Goal: Task Accomplishment & Management: Complete application form

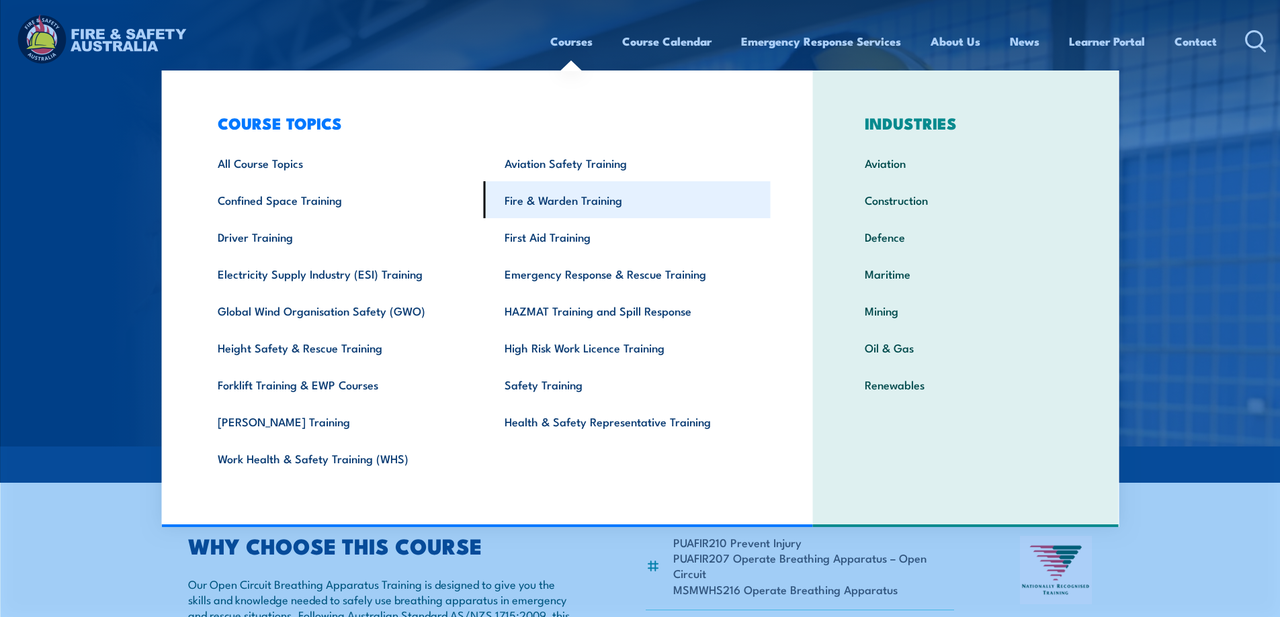
click at [607, 202] on link "Fire & Warden Training" at bounding box center [627, 199] width 287 height 37
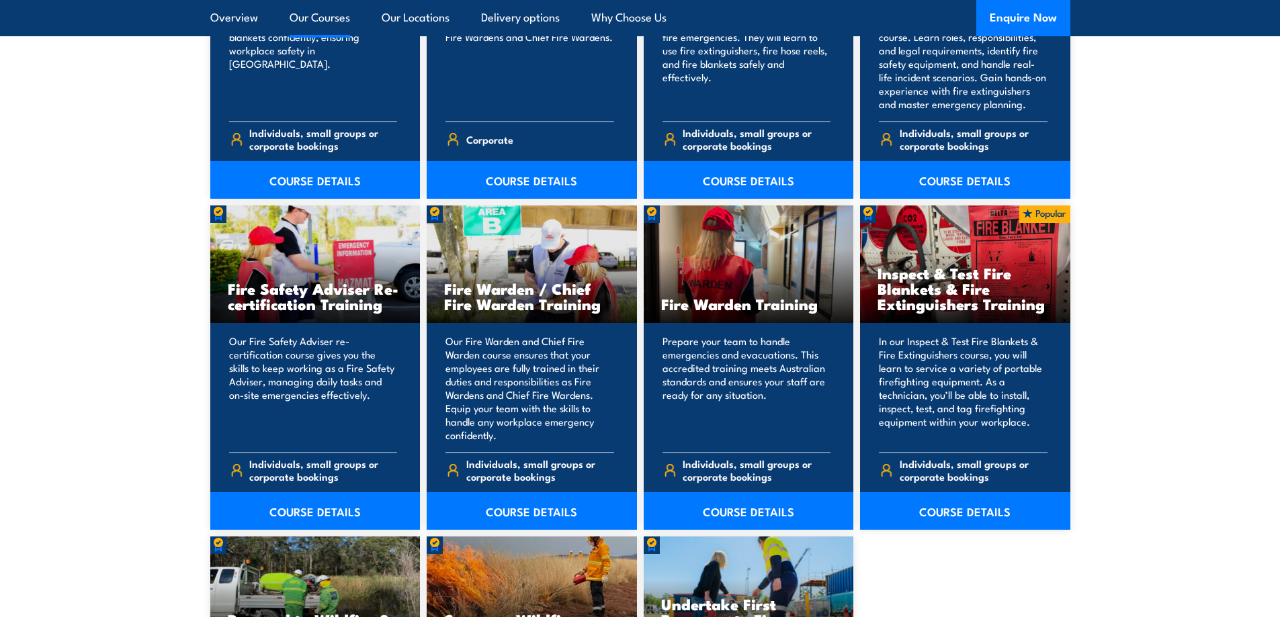
scroll to position [1612, 0]
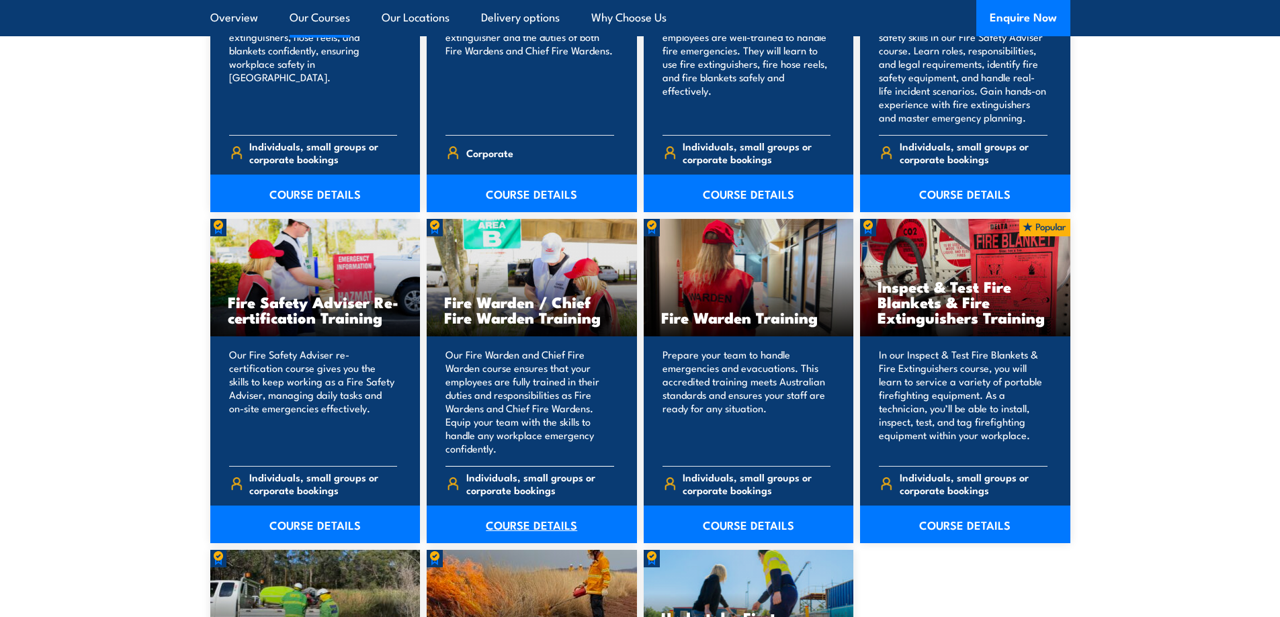
click at [557, 526] on link "COURSE DETAILS" at bounding box center [532, 525] width 210 height 38
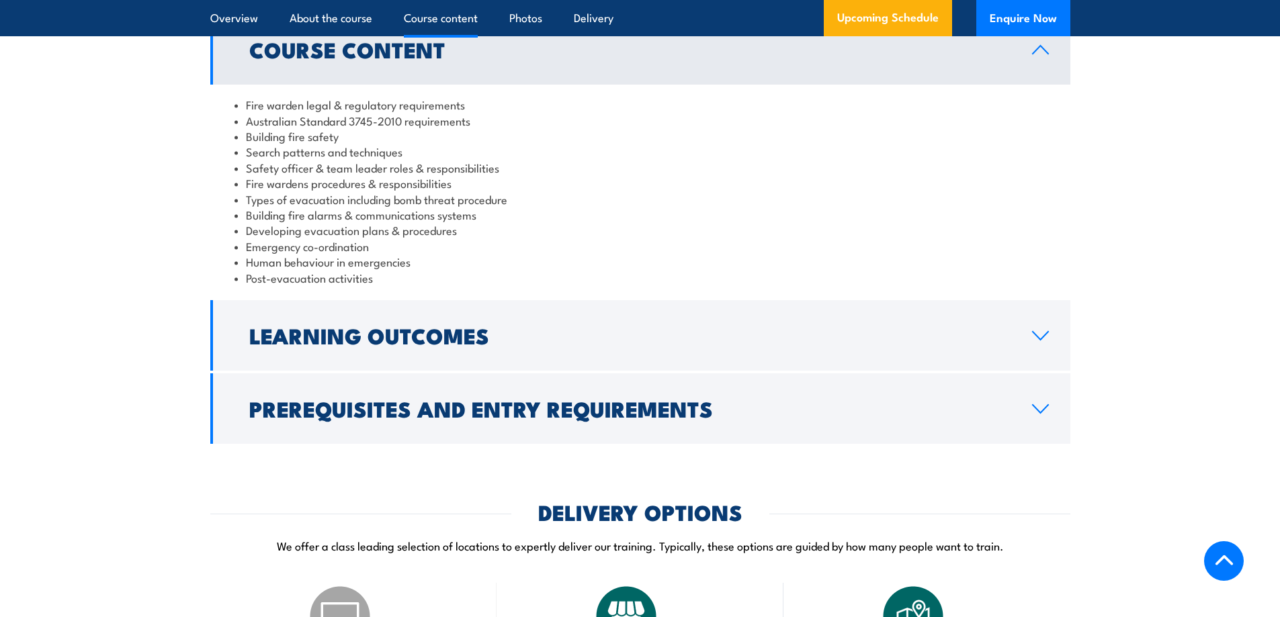
scroll to position [1411, 0]
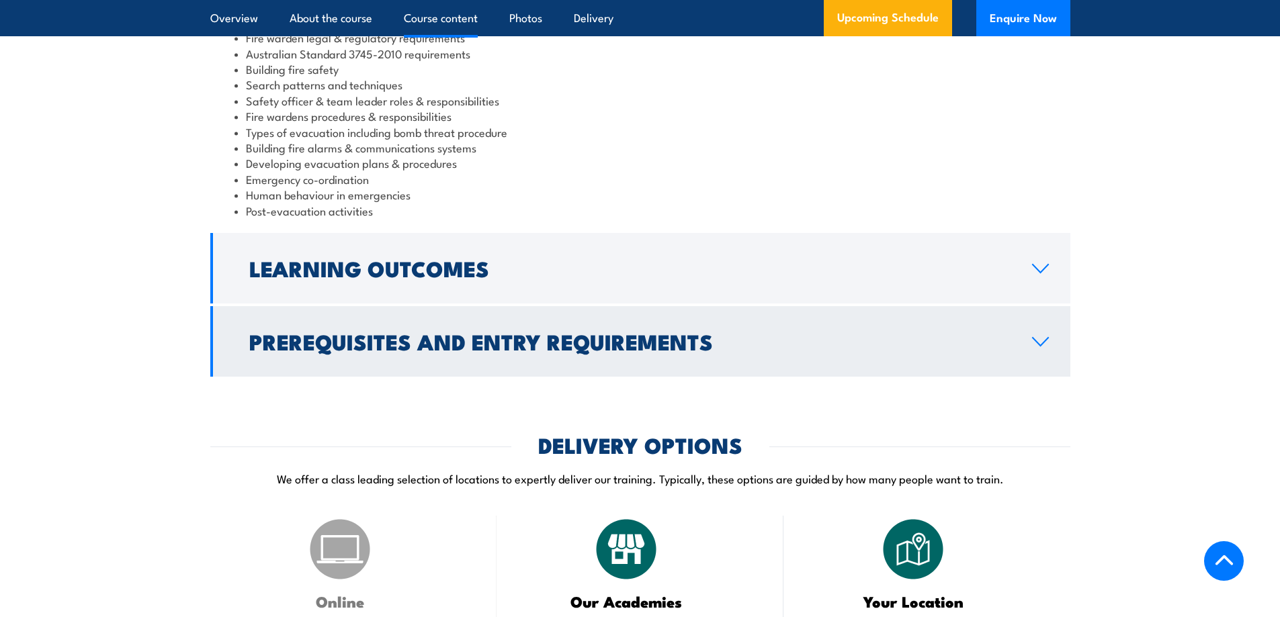
click at [1038, 347] on icon at bounding box center [1040, 342] width 18 height 11
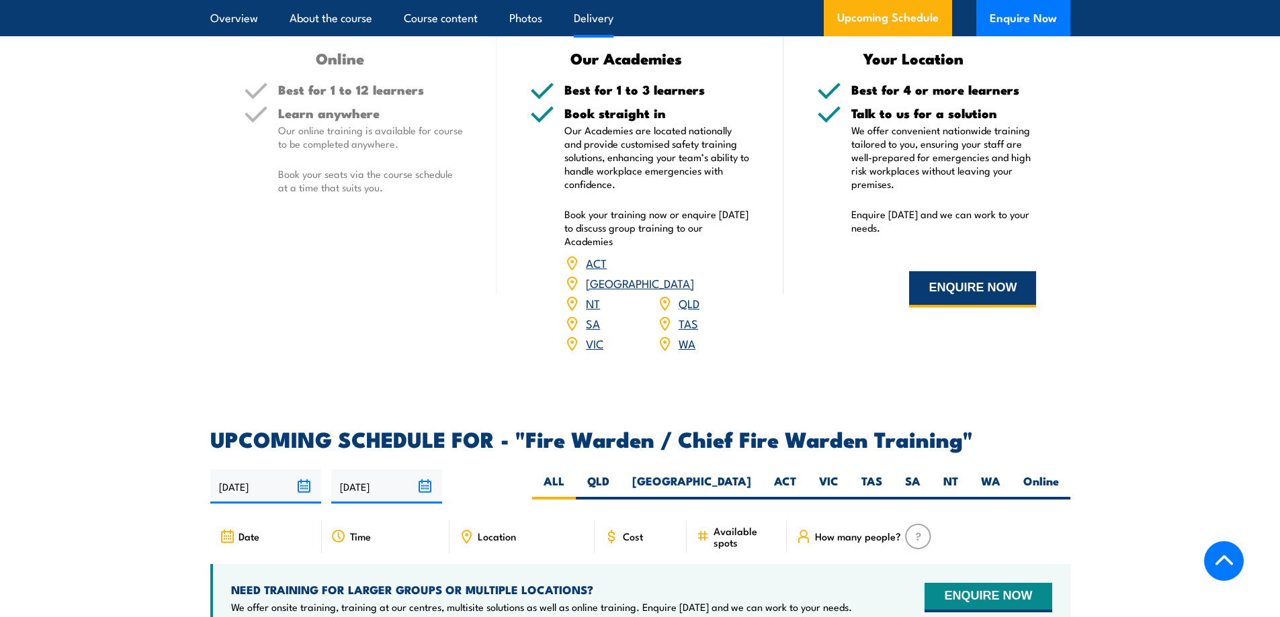
scroll to position [2015, 0]
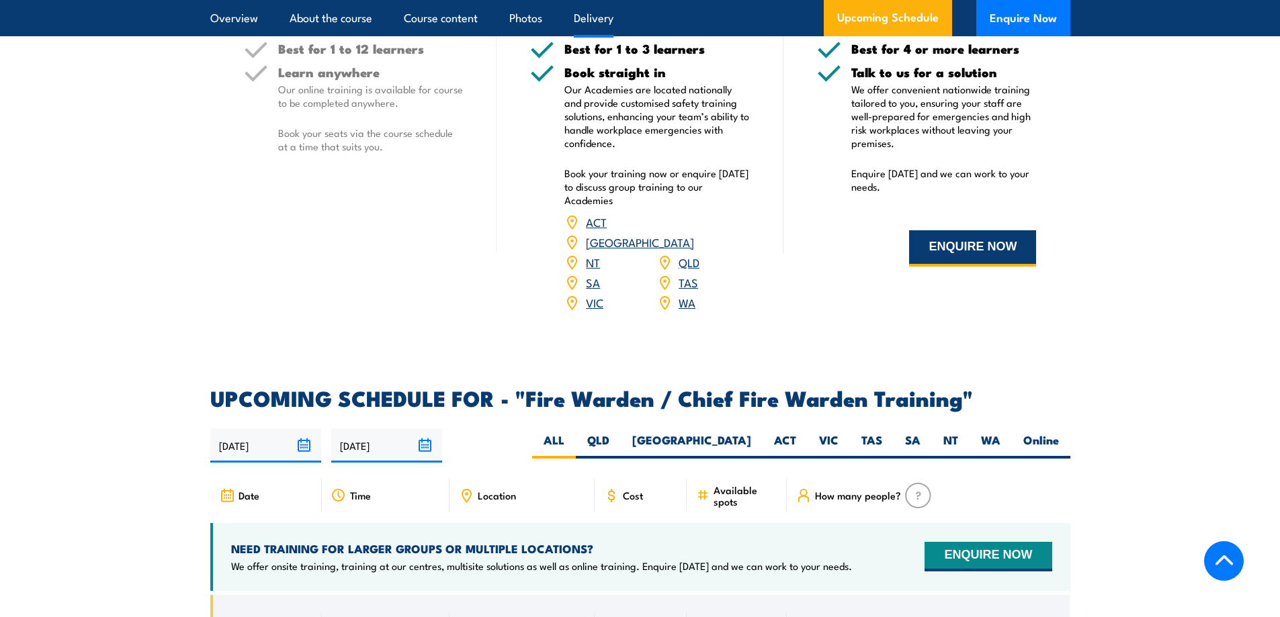
click at [963, 256] on button "ENQUIRE NOW" at bounding box center [972, 248] width 127 height 36
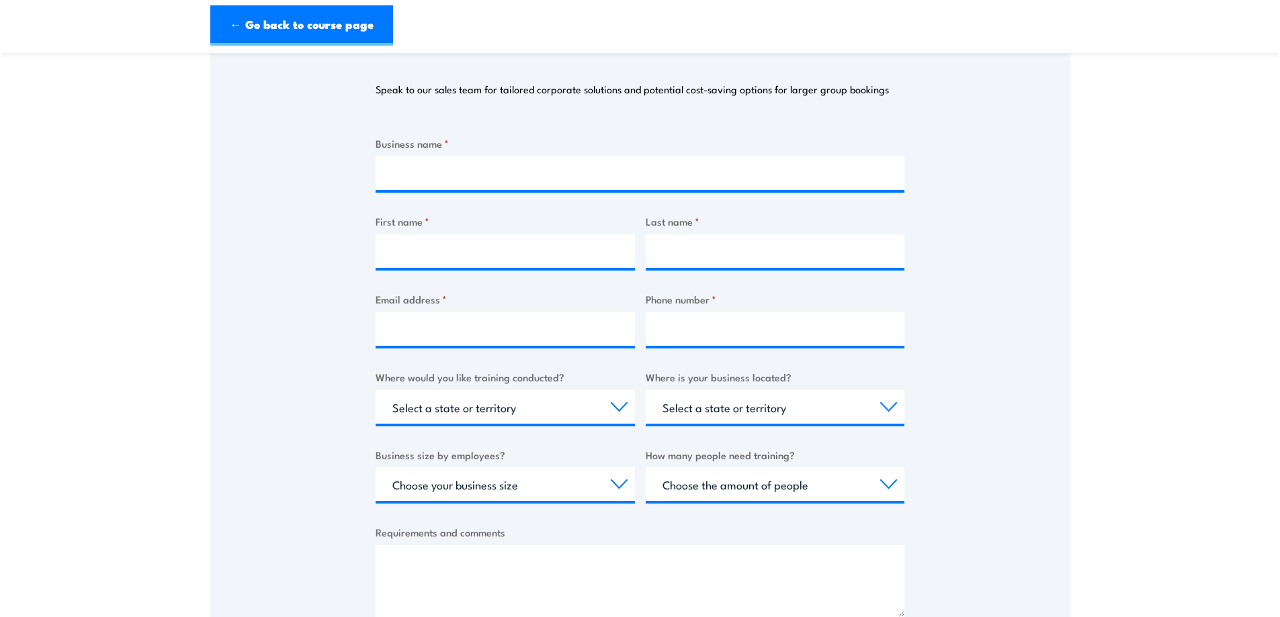
scroll to position [67, 0]
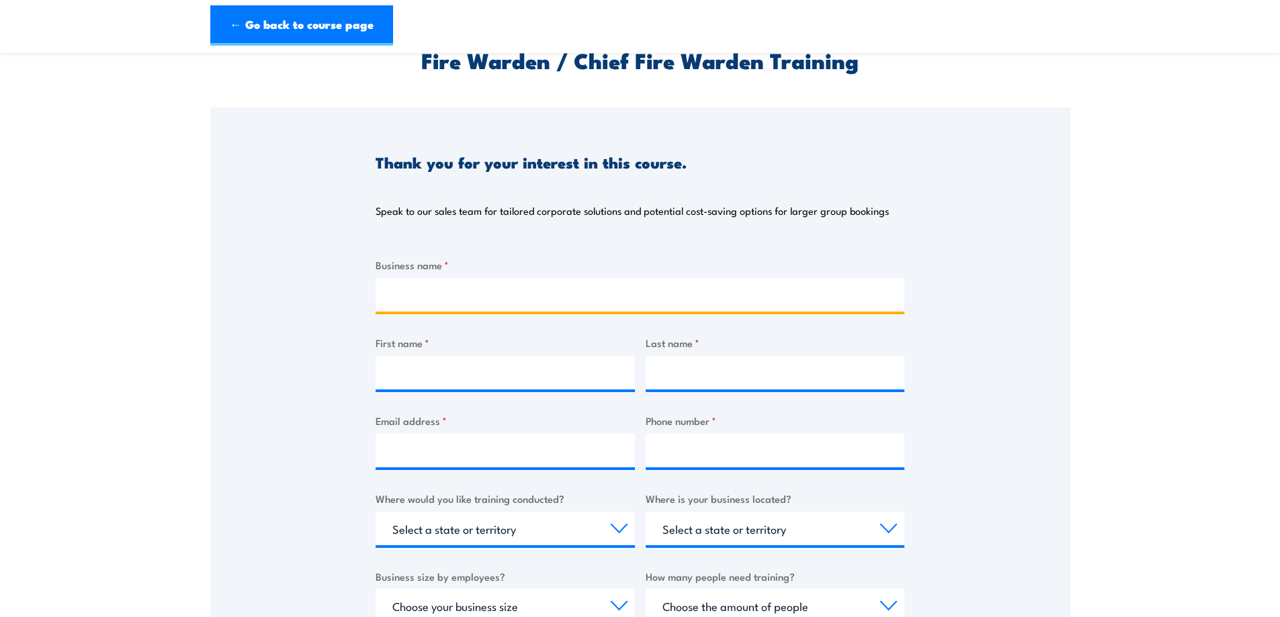
click at [439, 297] on input "Business name *" at bounding box center [640, 295] width 529 height 34
type input "Casella Family Brands - Peter Lehmann Wines Site (Tanunda)"
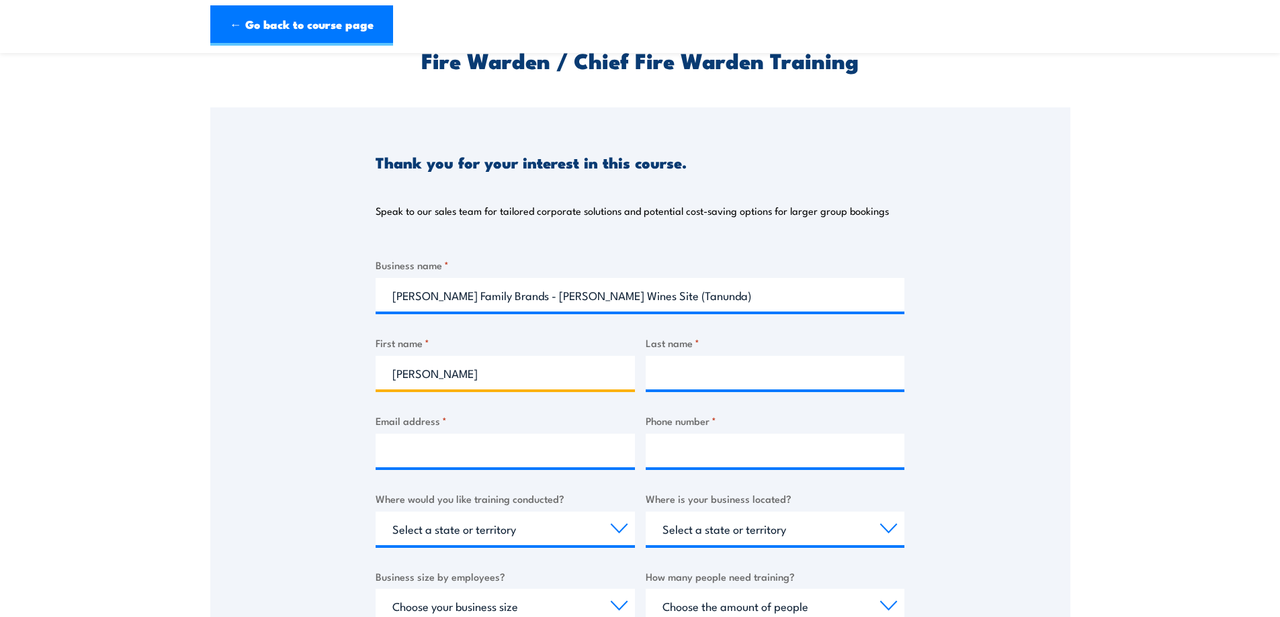
type input "Carlie"
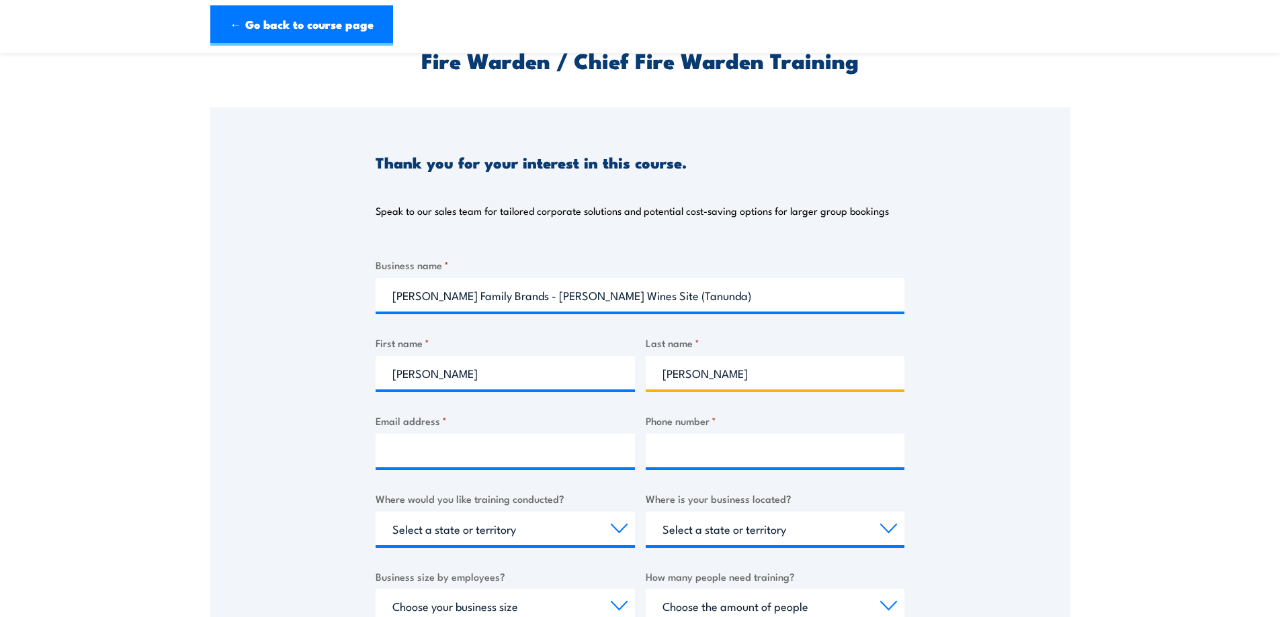
type input "Hart"
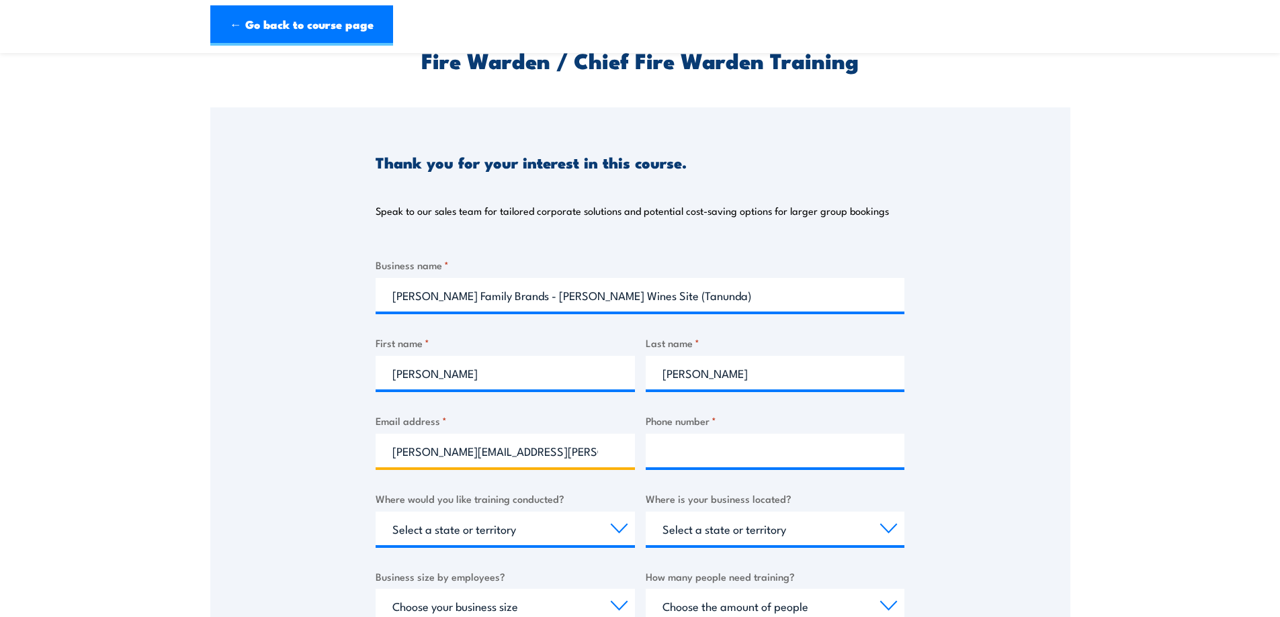
type input "carlie.hart@peterlehmannwines.com"
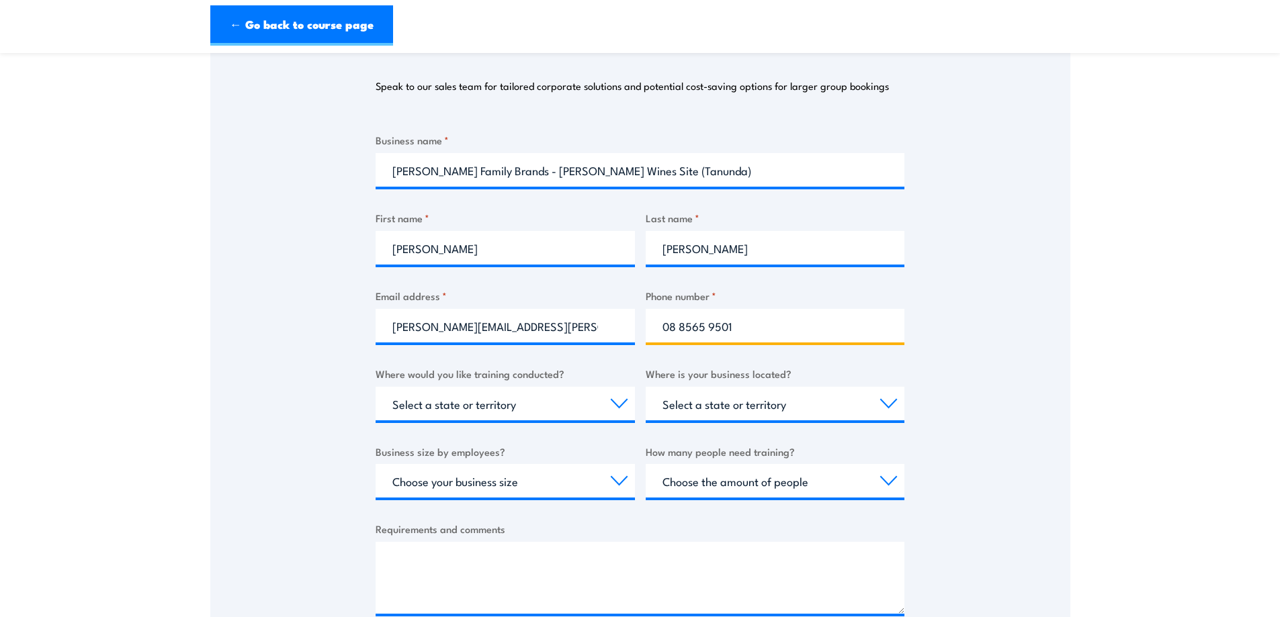
scroll to position [269, 0]
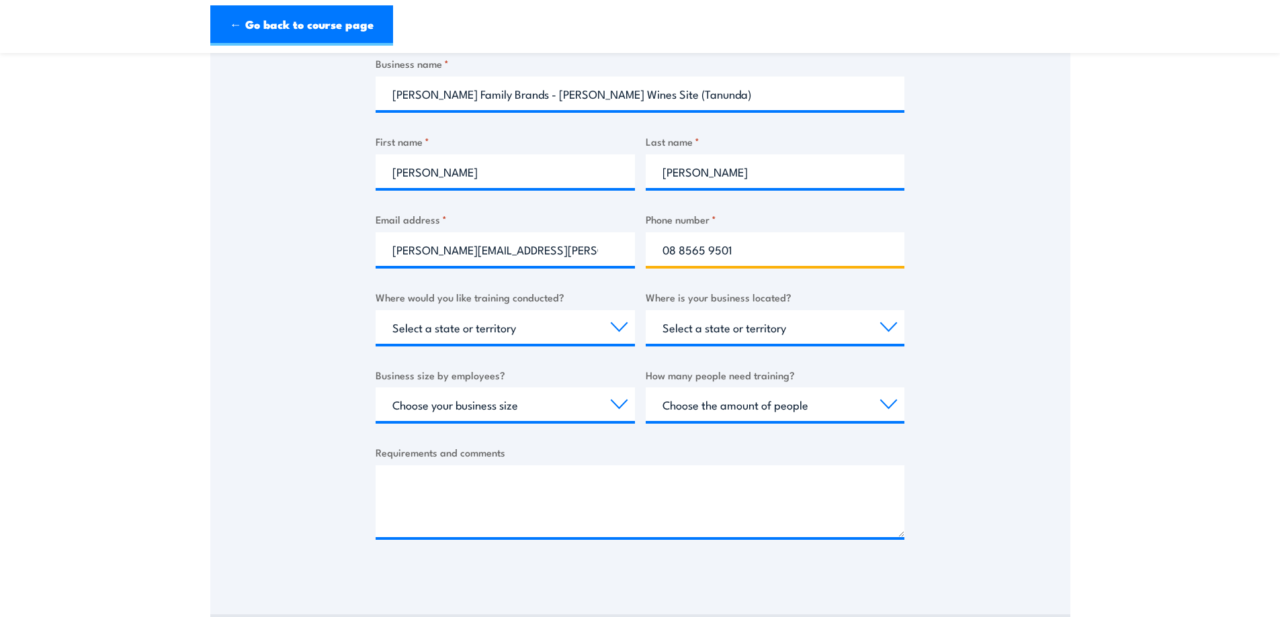
type input "08 8565 9501"
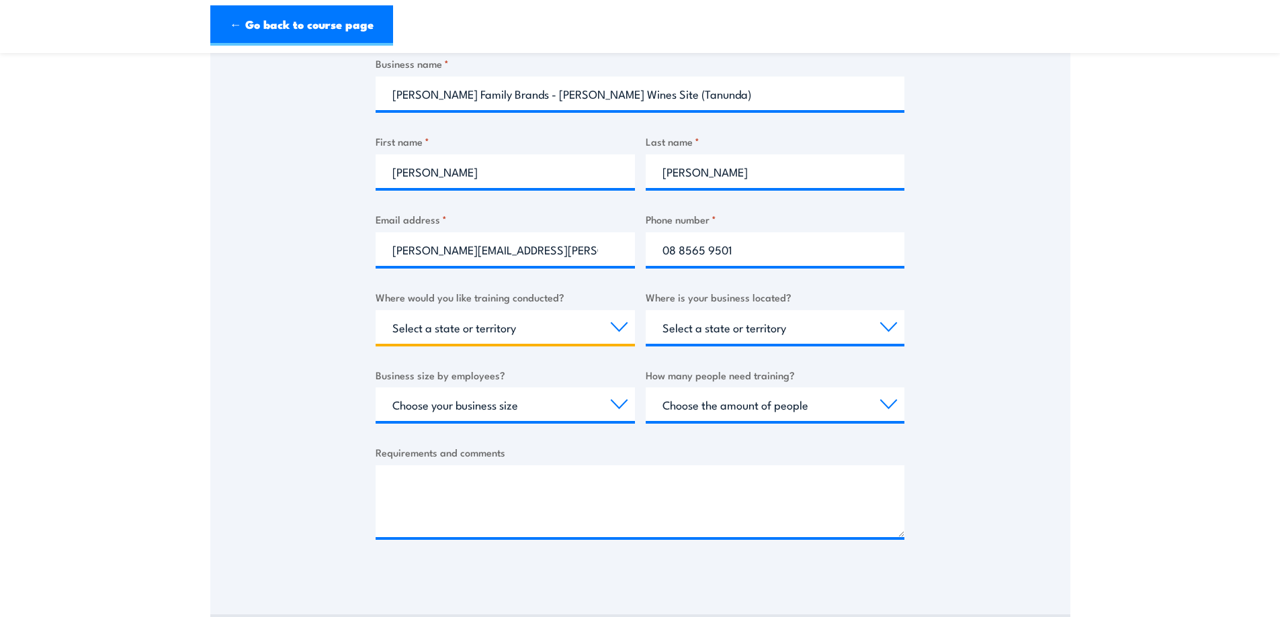
click at [617, 324] on select "Select a state or territory Nationally - multiple locations QLD NSW VIC SA ACT …" at bounding box center [505, 327] width 259 height 34
select select "SA"
click at [376, 310] on select "Select a state or territory Nationally - multiple locations QLD NSW VIC SA ACT …" at bounding box center [505, 327] width 259 height 34
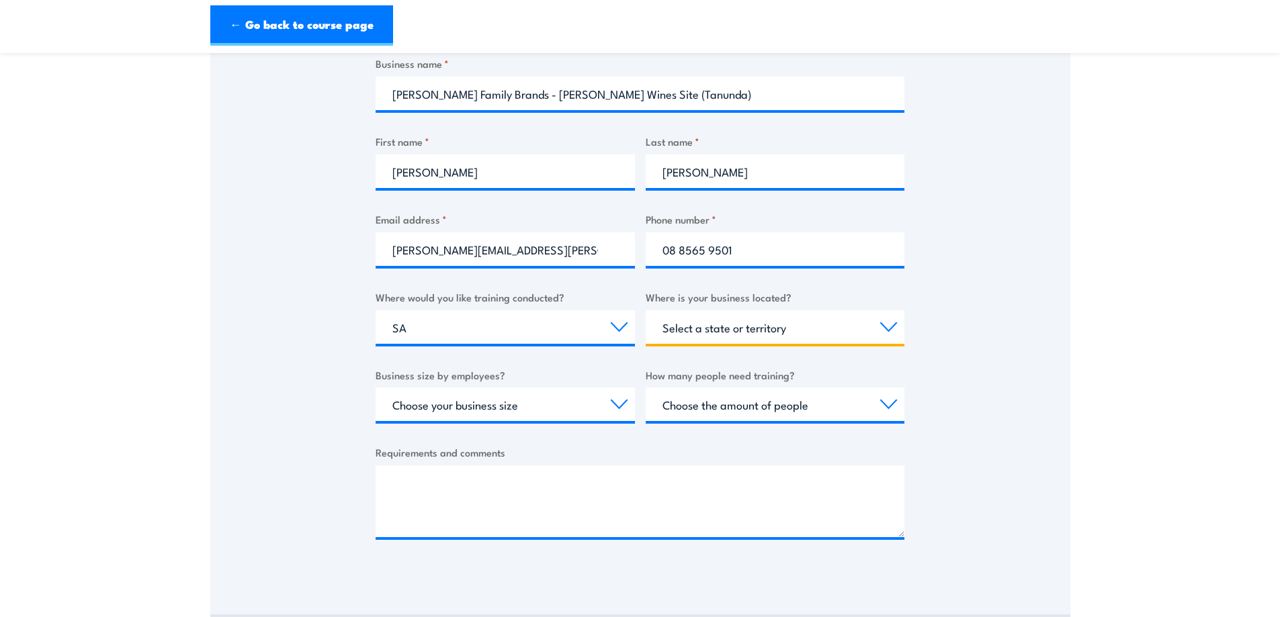
click at [691, 332] on select "Select a state or territory QLD NSW VIC SA ACT WA TAS NT" at bounding box center [775, 327] width 259 height 34
select select "SA"
click at [646, 310] on select "Select a state or territory QLD NSW VIC SA ACT WA TAS NT" at bounding box center [775, 327] width 259 height 34
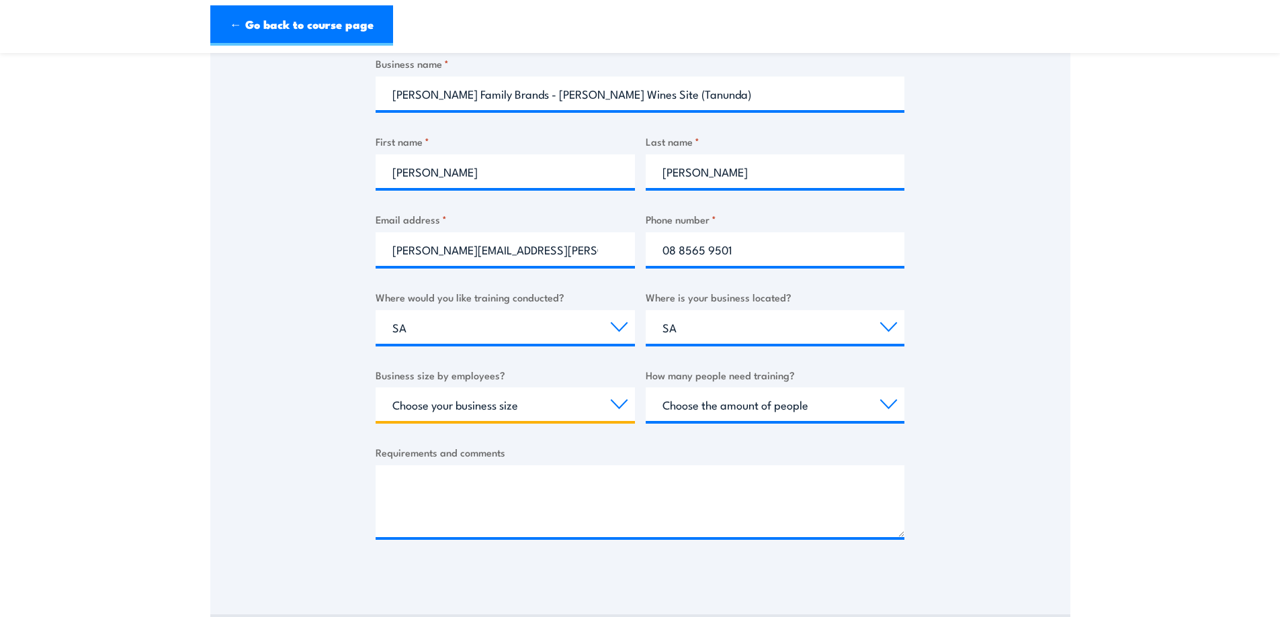
click at [619, 404] on select "Choose your business size 1 to 19 20 to 199 200+" at bounding box center [505, 405] width 259 height 34
click at [376, 388] on select "Choose your business size 1 to 19 20 to 199 200+" at bounding box center [505, 405] width 259 height 34
click at [618, 400] on select "Choose your business size 1 to 19 20 to 199 200+" at bounding box center [505, 405] width 259 height 34
select select "20 to 199"
click at [376, 388] on select "Choose your business size 1 to 19 20 to 199 200+" at bounding box center [505, 405] width 259 height 34
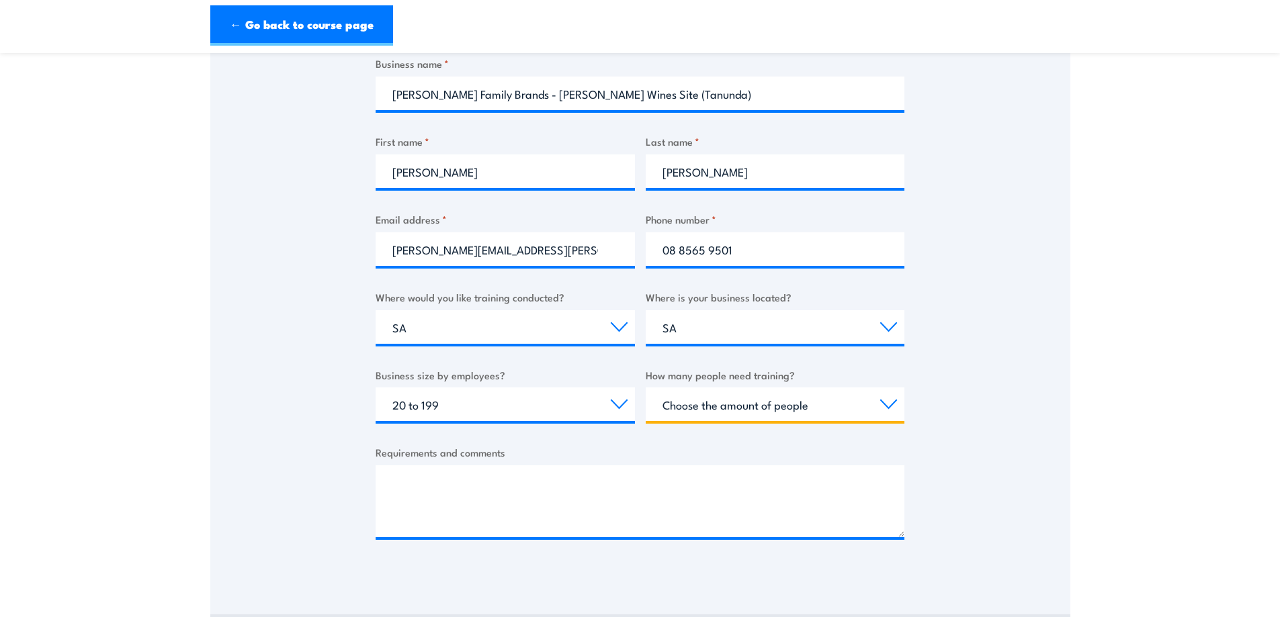
click at [766, 394] on select "Choose the amount of people 1 to 4 5 to 19 20+" at bounding box center [775, 405] width 259 height 34
select select "5 to 19"
click at [646, 388] on select "Choose the amount of people 1 to 4 5 to 19 20+" at bounding box center [775, 405] width 259 height 34
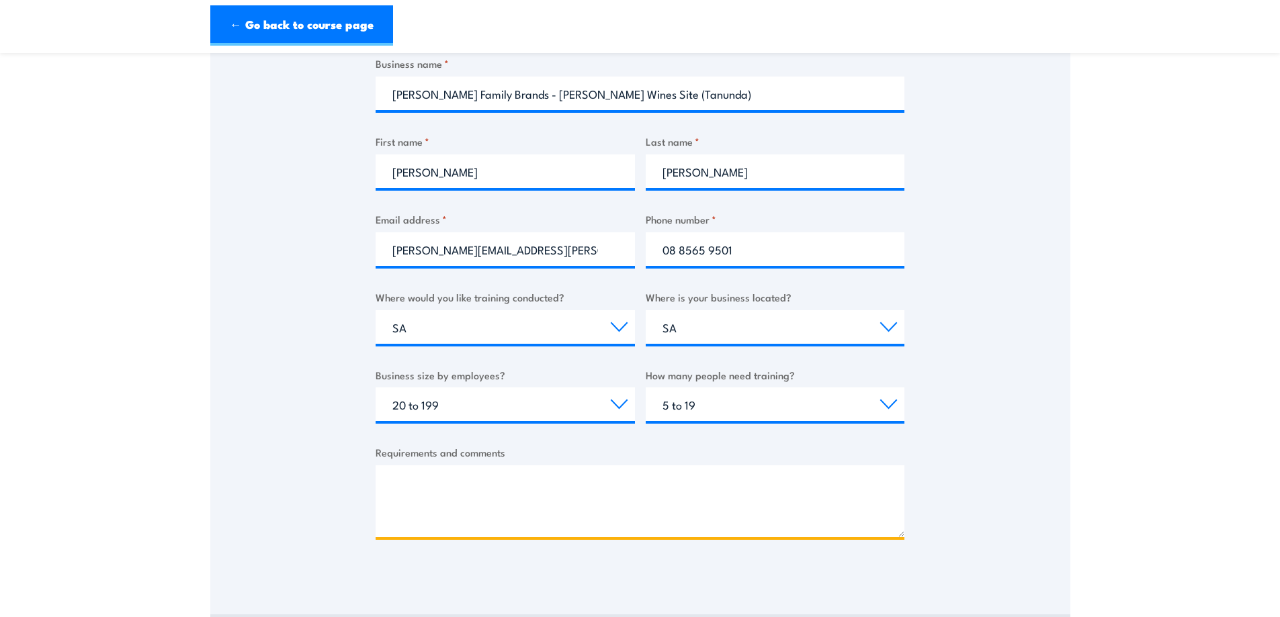
click at [684, 484] on textarea "Requirements and comments" at bounding box center [640, 502] width 529 height 72
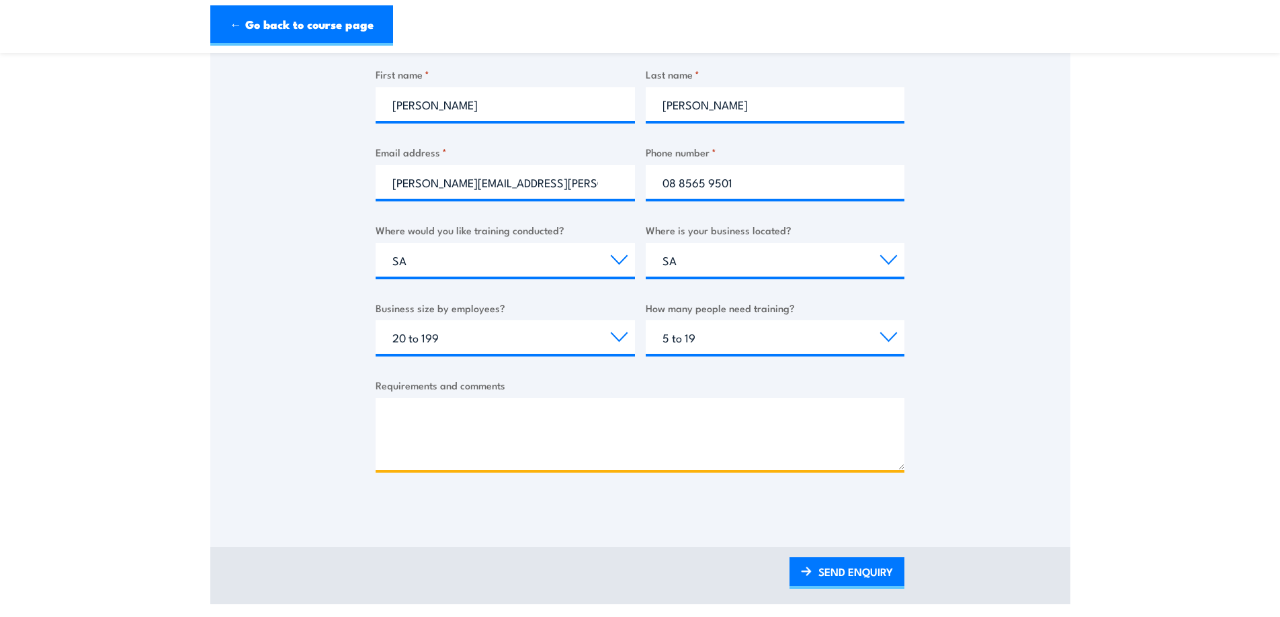
paste textarea "in Emergency Warden Training and Evacuation Drill in 3 locations (Winery, Cella…"
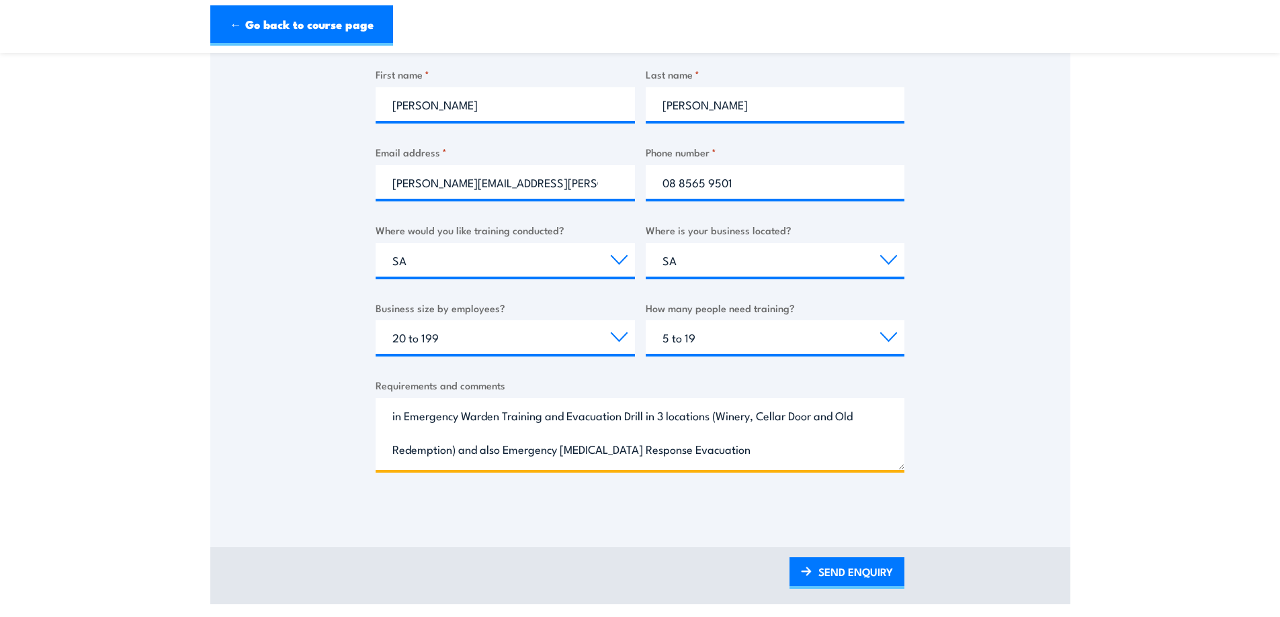
click at [566, 423] on textarea "in Emergency Warden Training and Evacuation Drill in 3 locations (Winery, Cella…" at bounding box center [640, 434] width 529 height 72
click at [597, 448] on textarea "We would require Emergency Warden Training and Evacuation Drill in 3 different …" at bounding box center [640, 434] width 529 height 72
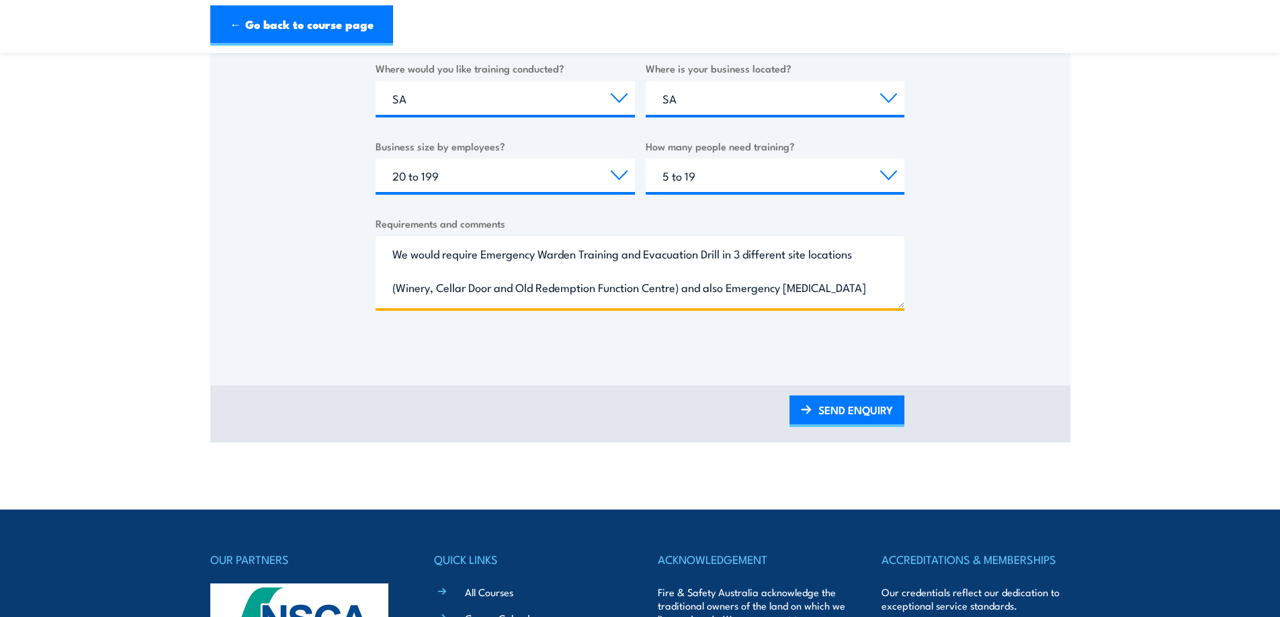
scroll to position [537, 0]
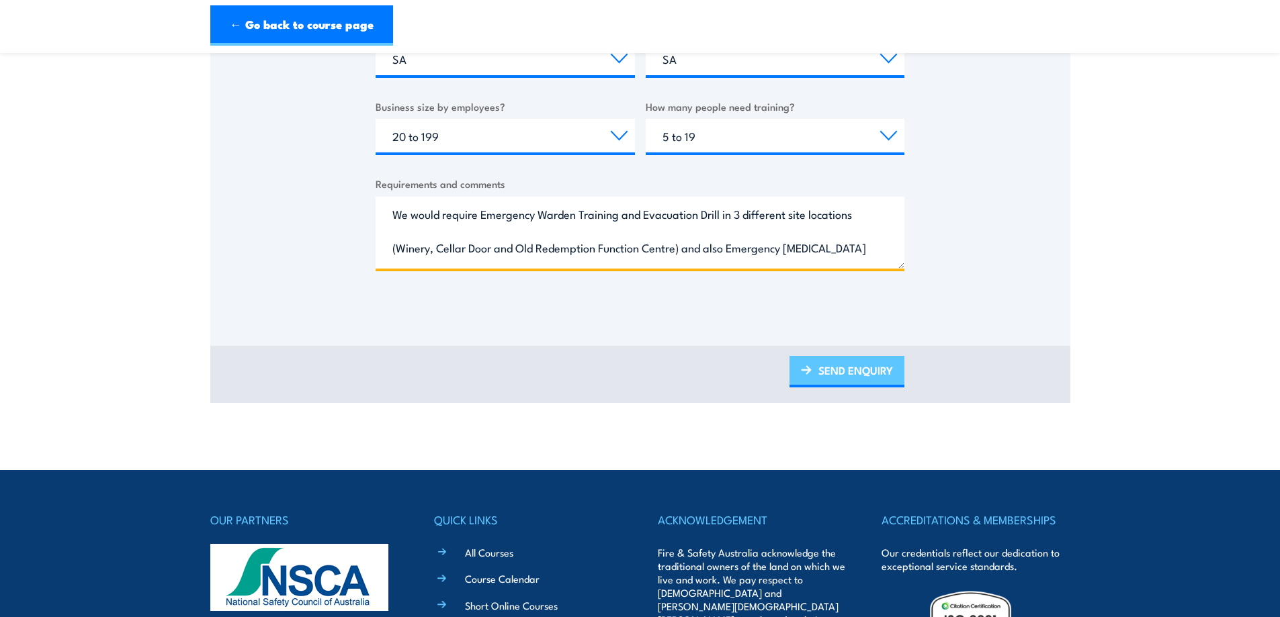
type textarea "We would require Emergency Warden Training and Evacuation Drill in 3 different …"
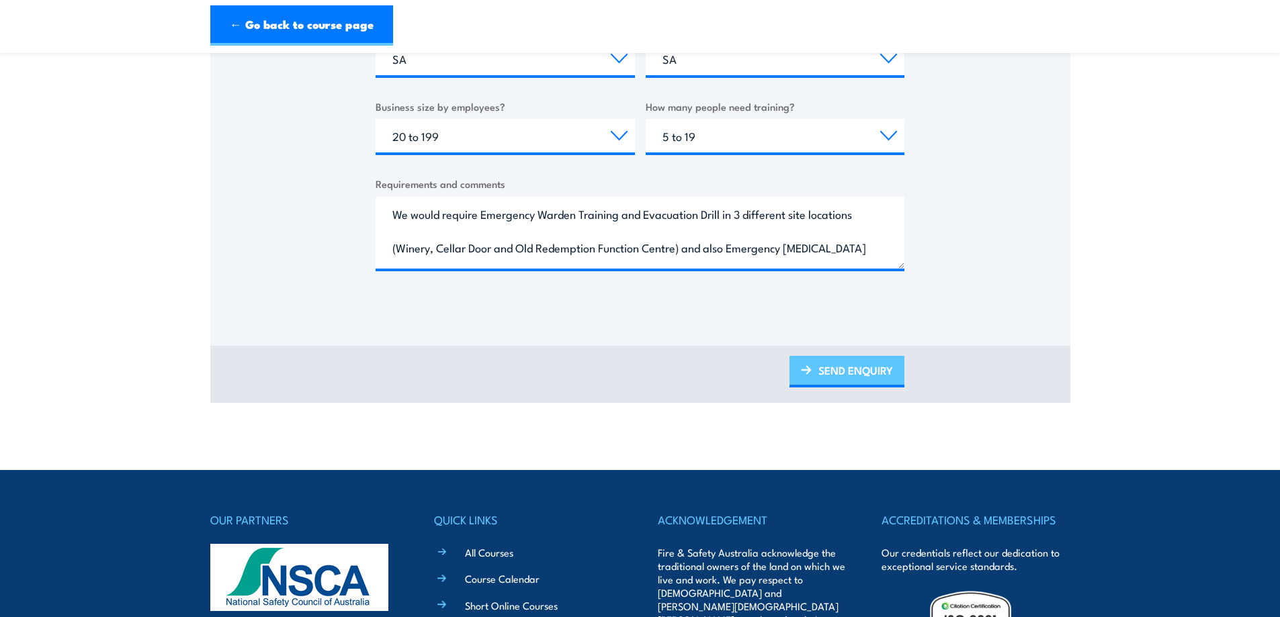
click at [846, 369] on link "SEND ENQUIRY" at bounding box center [846, 372] width 115 height 32
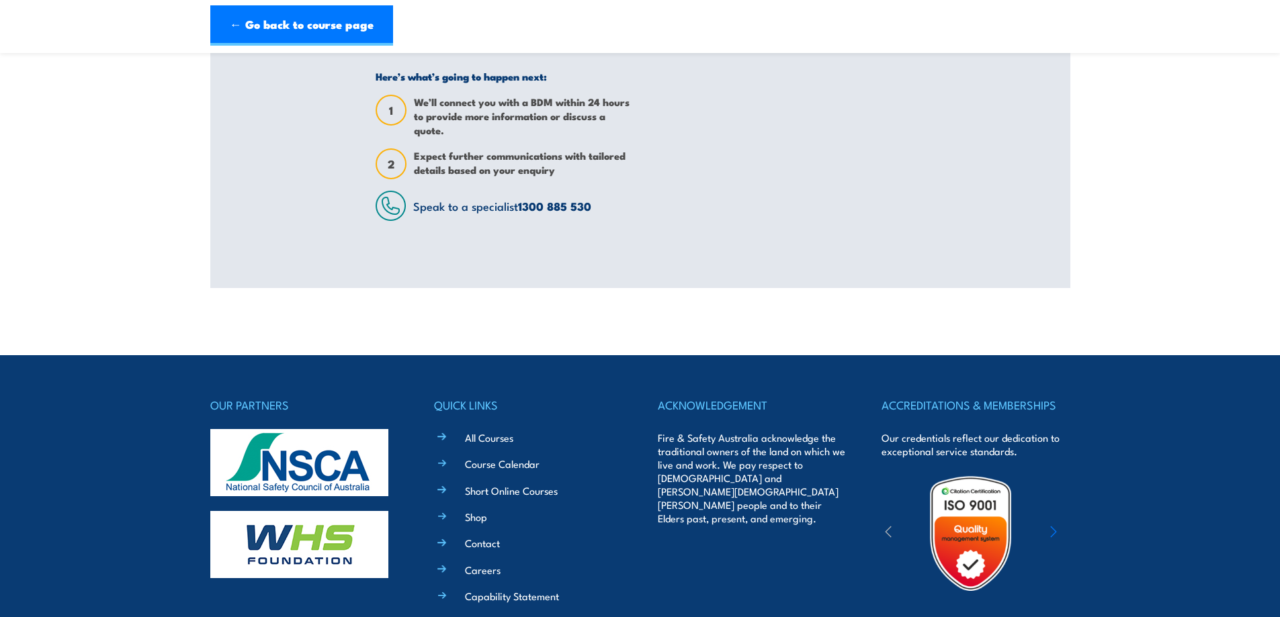
scroll to position [0, 0]
